Goal: Book appointment/travel/reservation

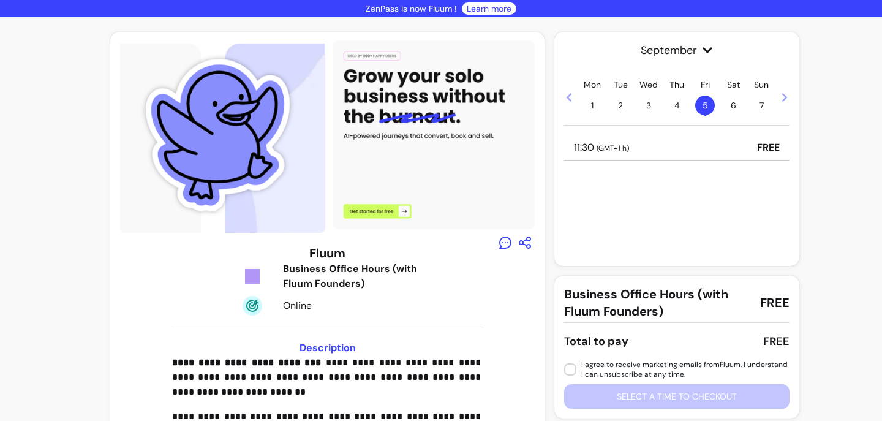
click at [644, 154] on div "11:30 ( GMT+1 h ) FREE" at bounding box center [676, 147] width 225 height 25
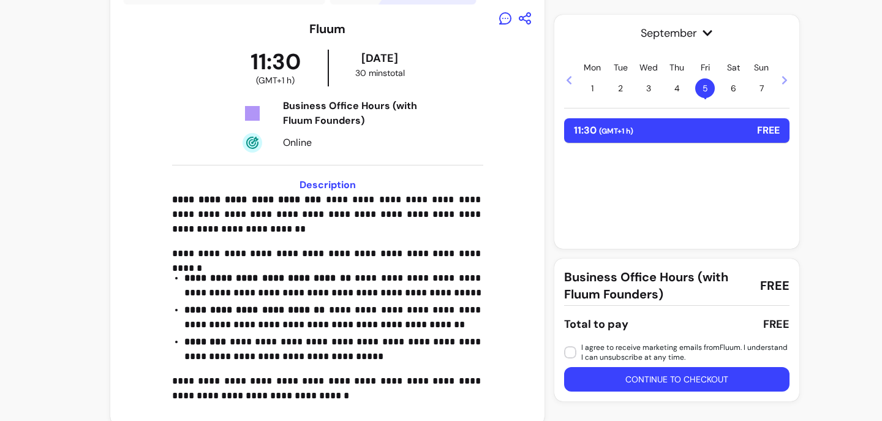
scroll to position [238, 0]
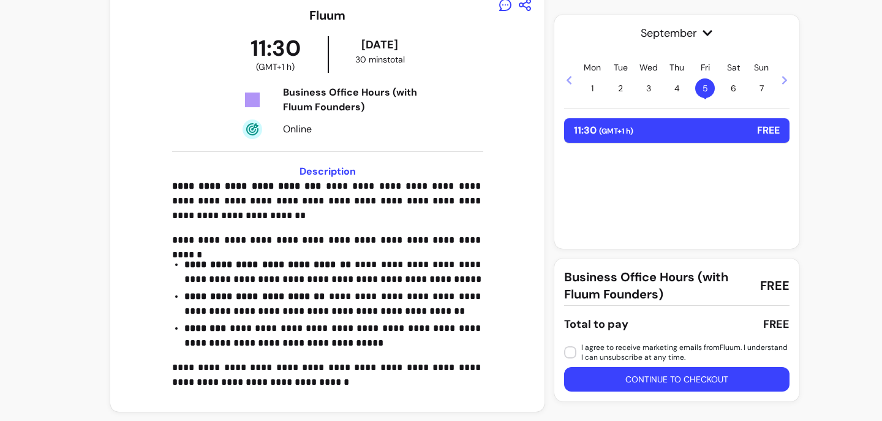
click at [630, 378] on button "Continue to checkout" at bounding box center [676, 379] width 225 height 25
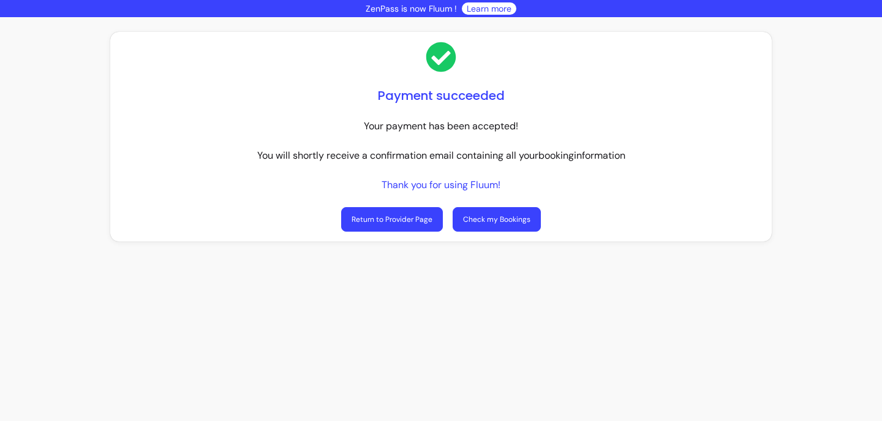
click at [486, 217] on link "Check my Bookings" at bounding box center [497, 219] width 88 height 25
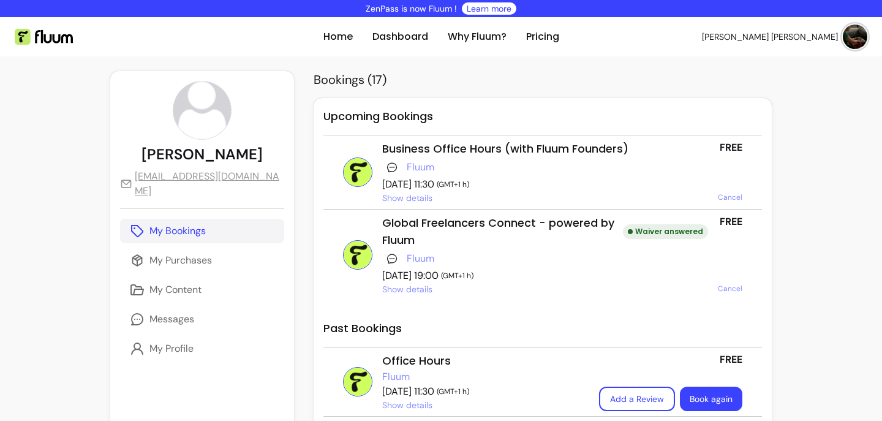
click at [411, 198] on span "Show details" at bounding box center [407, 198] width 50 height 12
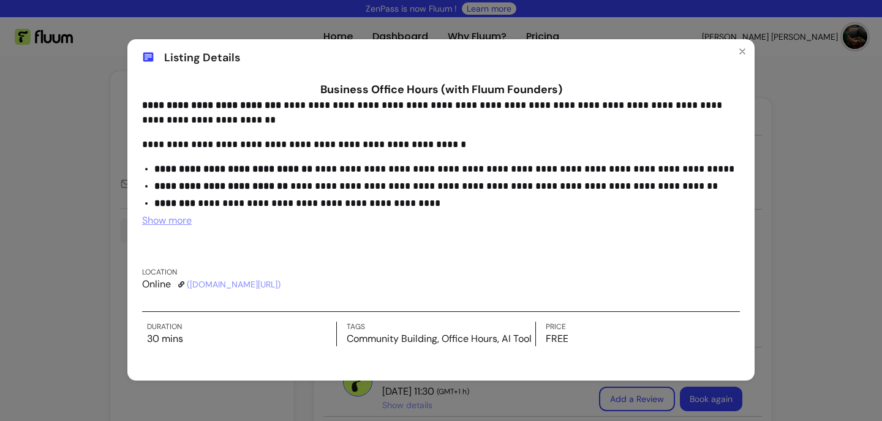
click at [218, 284] on link "( meet.google.com/dus-rkkz-eqh )" at bounding box center [234, 284] width 94 height 12
click at [742, 48] on icon "Close" at bounding box center [742, 52] width 10 height 10
